Goal: Information Seeking & Learning: Find specific fact

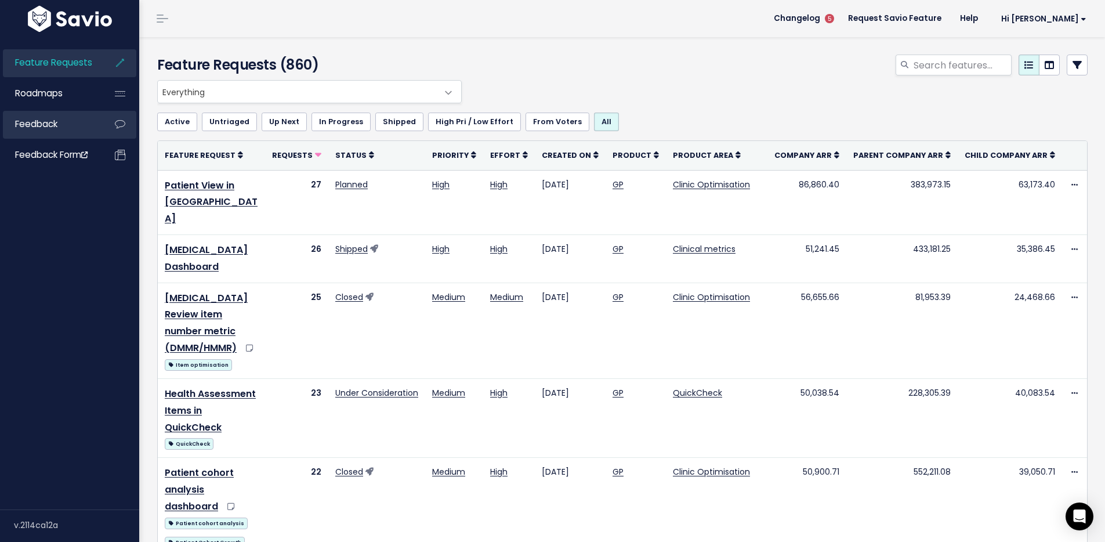
click at [52, 129] on span "Feedback" at bounding box center [36, 124] width 42 height 12
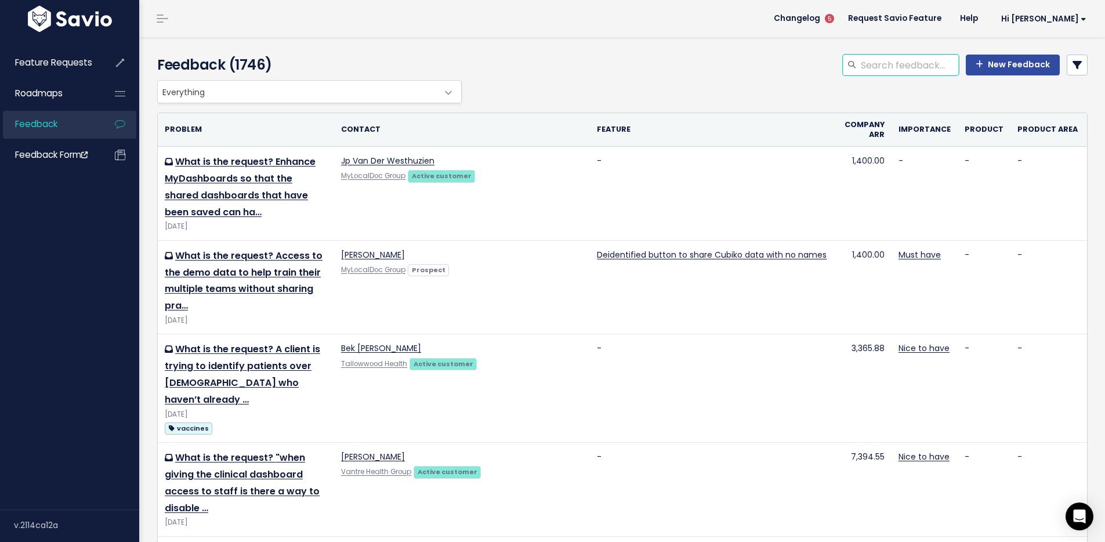
drag, startPoint x: 877, startPoint y: 64, endPoint x: 889, endPoint y: 64, distance: 11.6
click at [877, 64] on input "search" at bounding box center [909, 65] width 99 height 21
type input "pneum"
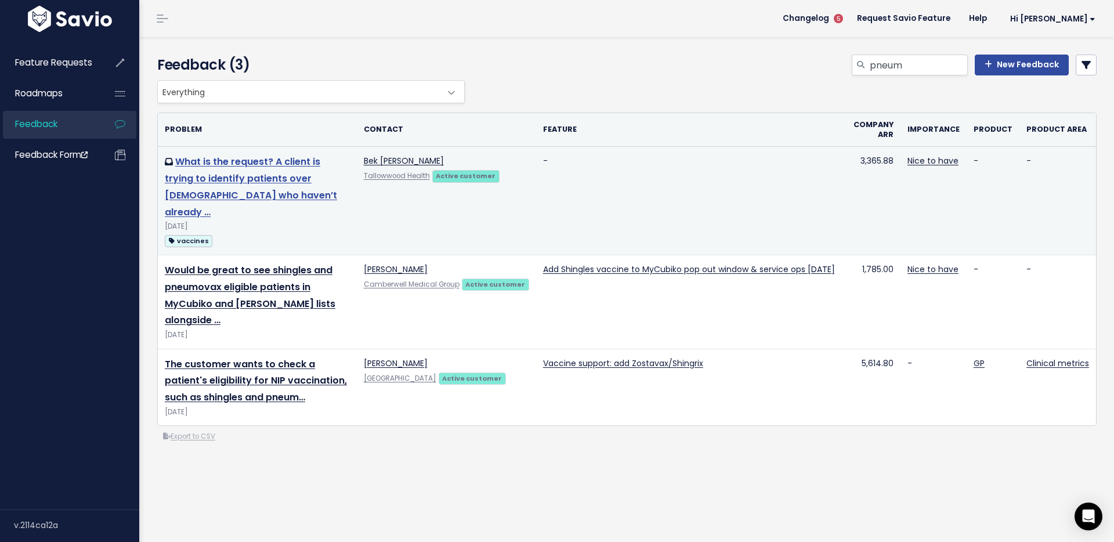
click at [241, 177] on link "What is the request? A client is trying to identify patients over [DEMOGRAPHIC_…" at bounding box center [251, 186] width 172 height 63
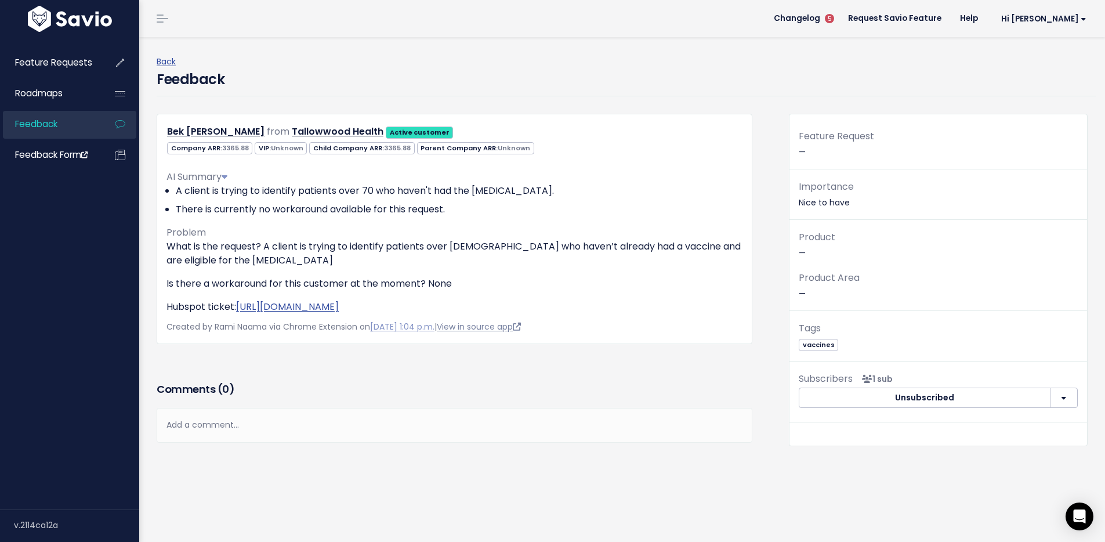
click at [510, 332] on link "View in source app" at bounding box center [479, 327] width 84 height 12
click at [520, 332] on link "View in source app" at bounding box center [479, 327] width 84 height 12
